Goal: Task Accomplishment & Management: Manage account settings

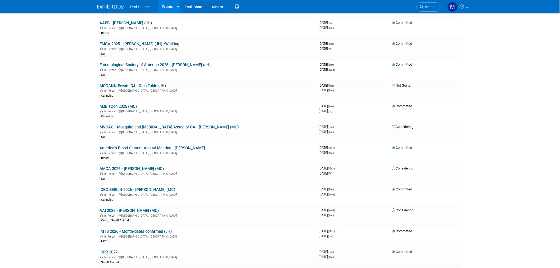
scroll to position [324, 0]
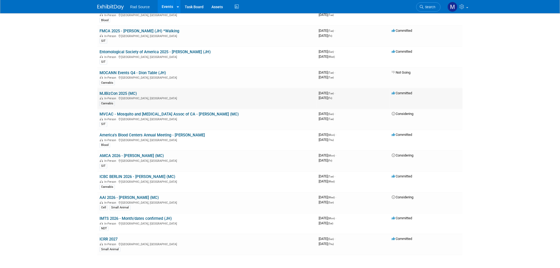
click at [129, 91] on link "MJBizCon 2025 (MC)" at bounding box center [118, 93] width 37 height 5
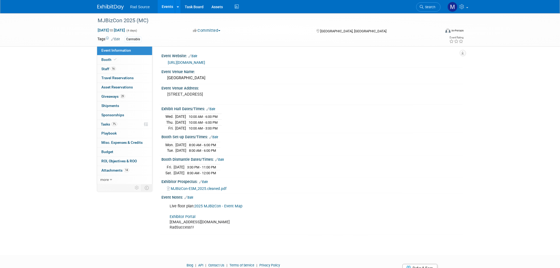
click at [188, 215] on link "Exhibitor Portal" at bounding box center [183, 216] width 26 height 5
click at [205, 62] on link "https://mjbizconference.com/" at bounding box center [186, 62] width 37 height 4
click at [207, 180] on link "Edit" at bounding box center [203, 182] width 9 height 4
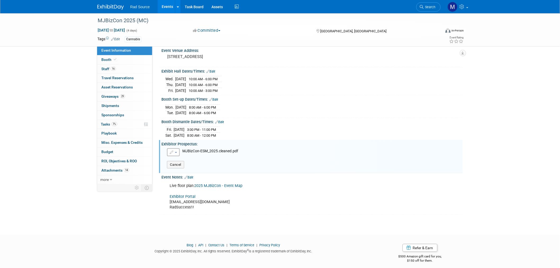
scroll to position [40, 0]
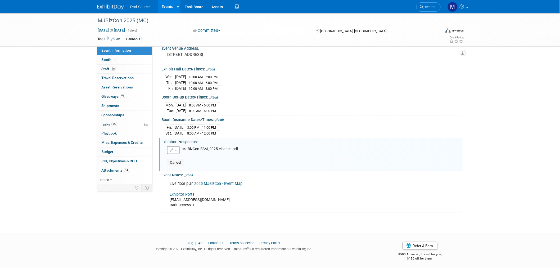
click at [192, 173] on link "Edit" at bounding box center [189, 175] width 9 height 4
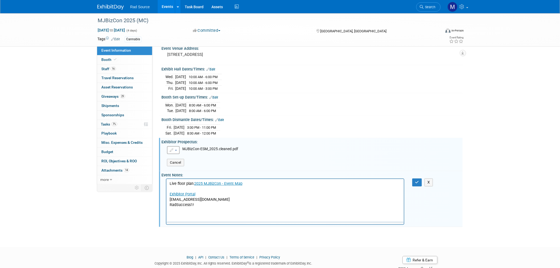
scroll to position [0, 0]
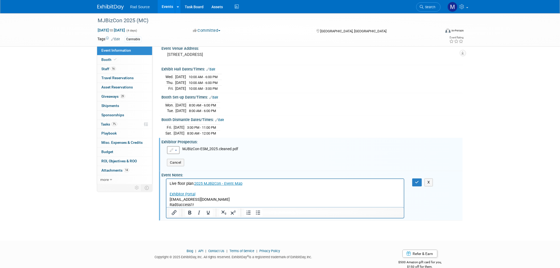
click at [211, 204] on p "Live floor plan: 2025 MJBizCon - Event Map Exhibitor Portal mconboy@radsource.c…" at bounding box center [284, 194] width 231 height 26
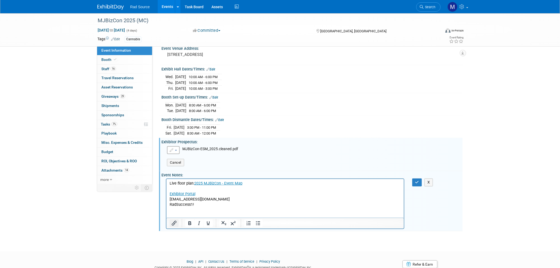
click at [172, 221] on icon "Insert/edit link" at bounding box center [174, 223] width 6 height 6
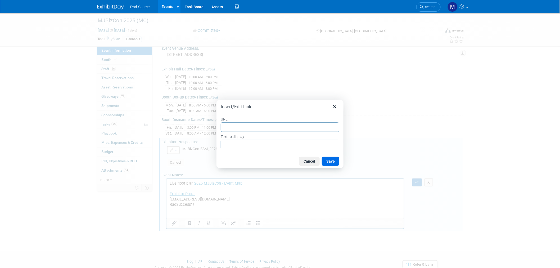
type input "https://mjbizconference.com/exhibitor-resource-center/"
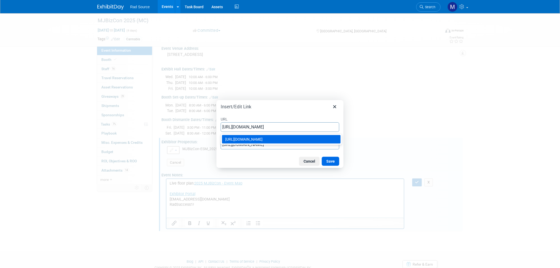
click at [268, 136] on div "https://mjbizconference.com/exhibitor-resource-center/" at bounding box center [281, 139] width 113 height 6
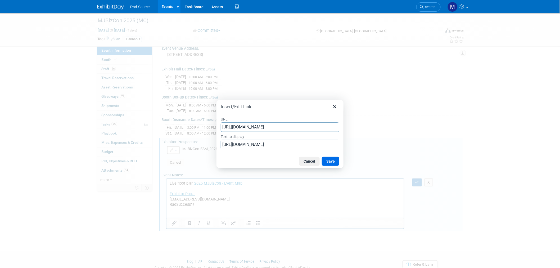
type input "https://mjbizconference.com/exhibitor-resource-center/"
drag, startPoint x: 301, startPoint y: 142, endPoint x: 149, endPoint y: 133, distance: 152.5
click at [149, 133] on div "Insert/Edit Link URL https://mjbizconference.com/exhibitor-resource-center/ Tex…" at bounding box center [280, 134] width 560 height 268
click at [279, 145] on input "https://mjbizconference.com/exhibitor-resource-center/" at bounding box center [280, 145] width 119 height 10
drag, startPoint x: 281, startPoint y: 144, endPoint x: 218, endPoint y: 140, distance: 63.1
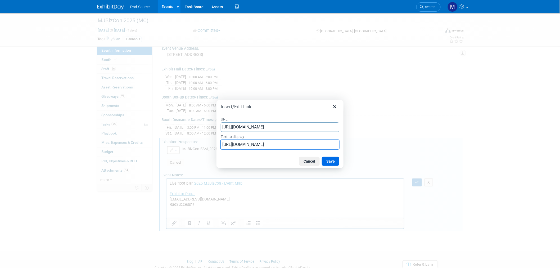
click at [218, 140] on div "URL https://mjbizconference.com/exhibitor-resource-center/ Text to display http…" at bounding box center [280, 132] width 127 height 43
click at [241, 147] on input "Exhibitor-resource-center/" at bounding box center [280, 145] width 119 height 10
click at [275, 144] on input "Exhibitor Resource-center/" at bounding box center [280, 145] width 119 height 10
click at [261, 145] on input "Exhibitor Resource-center" at bounding box center [280, 145] width 119 height 10
type input "Exhibitor Resource Center"
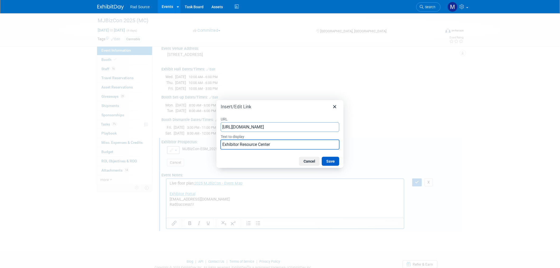
click at [334, 161] on button "Save" at bounding box center [330, 161] width 17 height 9
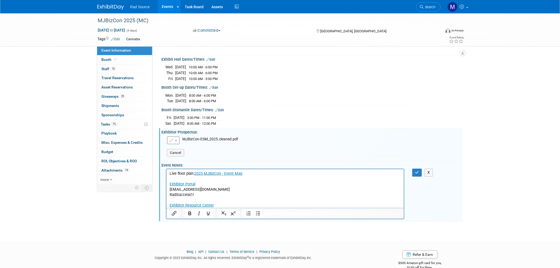
scroll to position [58, 0]
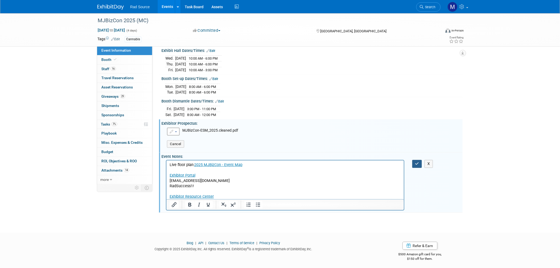
click at [421, 162] on button "button" at bounding box center [418, 164] width 10 height 8
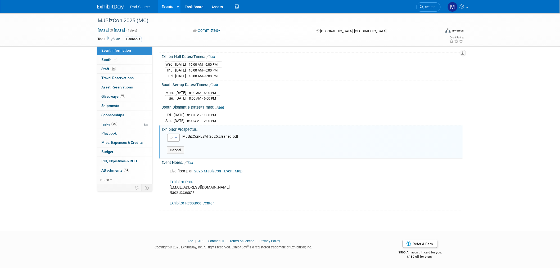
scroll to position [50, 0]
click at [506, 197] on div "MJBizCon 2025 (MC) Dec 2, 2025 to Dec 5, 2025 (4 days) Dec 2, 2025 to Dec 5, 20…" at bounding box center [280, 93] width 560 height 260
click at [182, 148] on button "Cancel" at bounding box center [175, 151] width 17 height 7
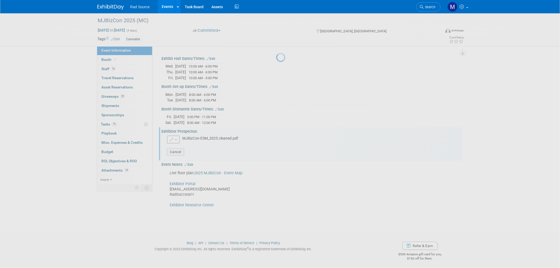
scroll to position [34, 0]
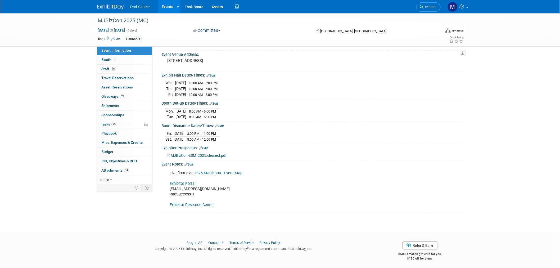
click at [191, 163] on link "Edit" at bounding box center [189, 165] width 9 height 4
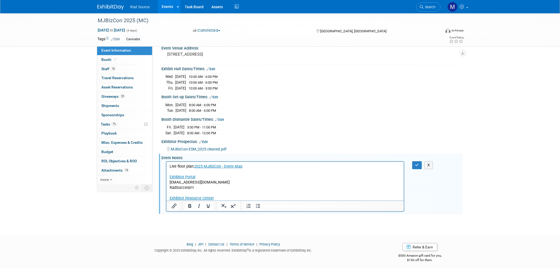
scroll to position [42, 0]
click at [432, 163] on button "X" at bounding box center [429, 164] width 8 height 8
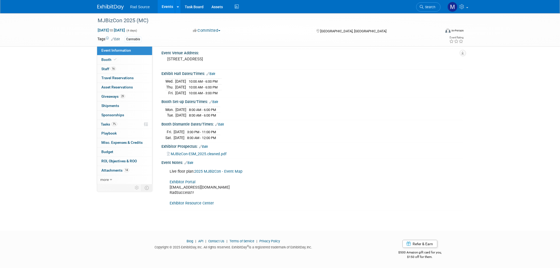
scroll to position [34, 0]
click at [114, 7] on img at bounding box center [110, 7] width 26 height 5
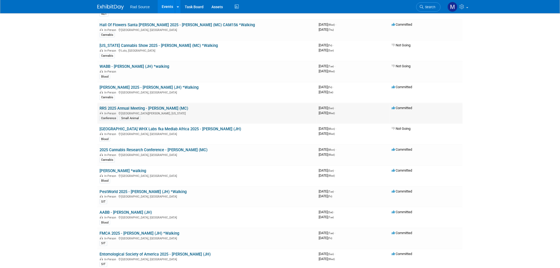
scroll to position [88, 0]
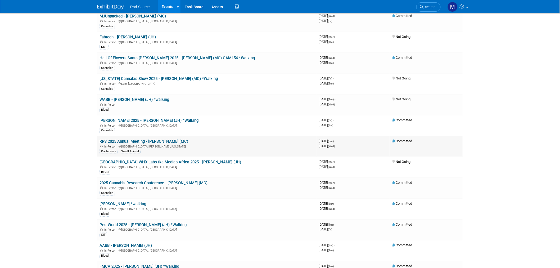
click at [153, 141] on link "RRS 2025 Annual Meeting - [PERSON_NAME] (MC)" at bounding box center [144, 141] width 89 height 5
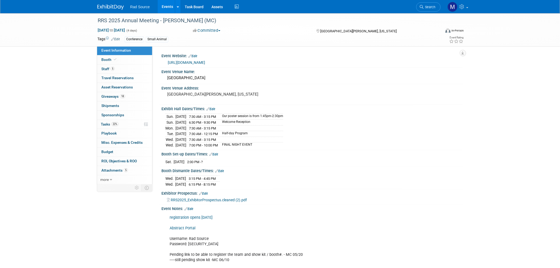
click at [114, 6] on img at bounding box center [110, 7] width 26 height 5
